Goal: Task Accomplishment & Management: Use online tool/utility

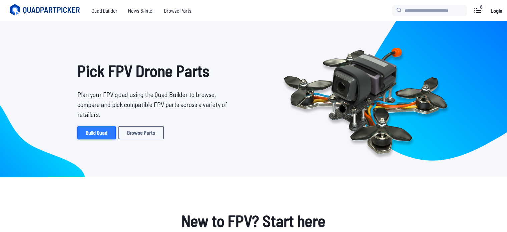
click at [111, 132] on link "Build Quad" at bounding box center [96, 132] width 38 height 13
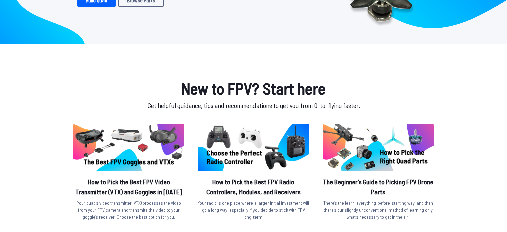
scroll to position [133, 0]
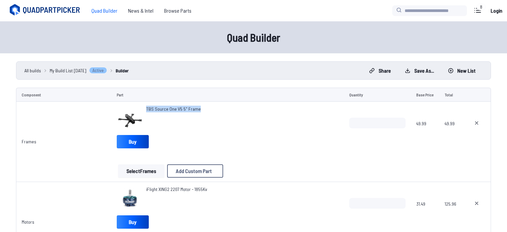
drag, startPoint x: 144, startPoint y: 109, endPoint x: 203, endPoint y: 110, distance: 59.7
click at [203, 110] on div "TBS Source One V5 5" Frame" at bounding box center [228, 119] width 222 height 27
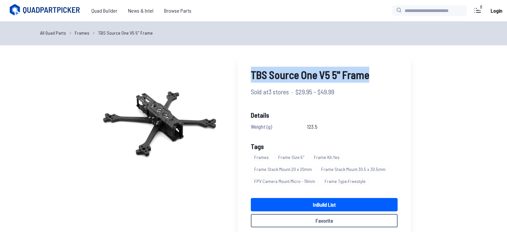
drag, startPoint x: 253, startPoint y: 76, endPoint x: 369, endPoint y: 76, distance: 116.0
click at [369, 76] on span "TBS Source One V5 5" Frame" at bounding box center [324, 75] width 147 height 16
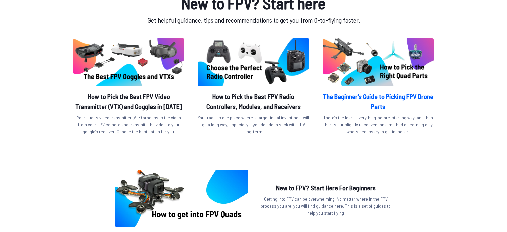
scroll to position [200, 0]
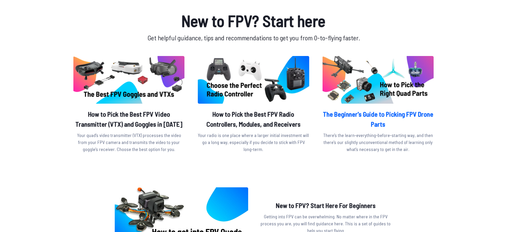
click at [366, 71] on img at bounding box center [377, 80] width 111 height 48
